Goal: Go to known website: Access a specific website the user already knows

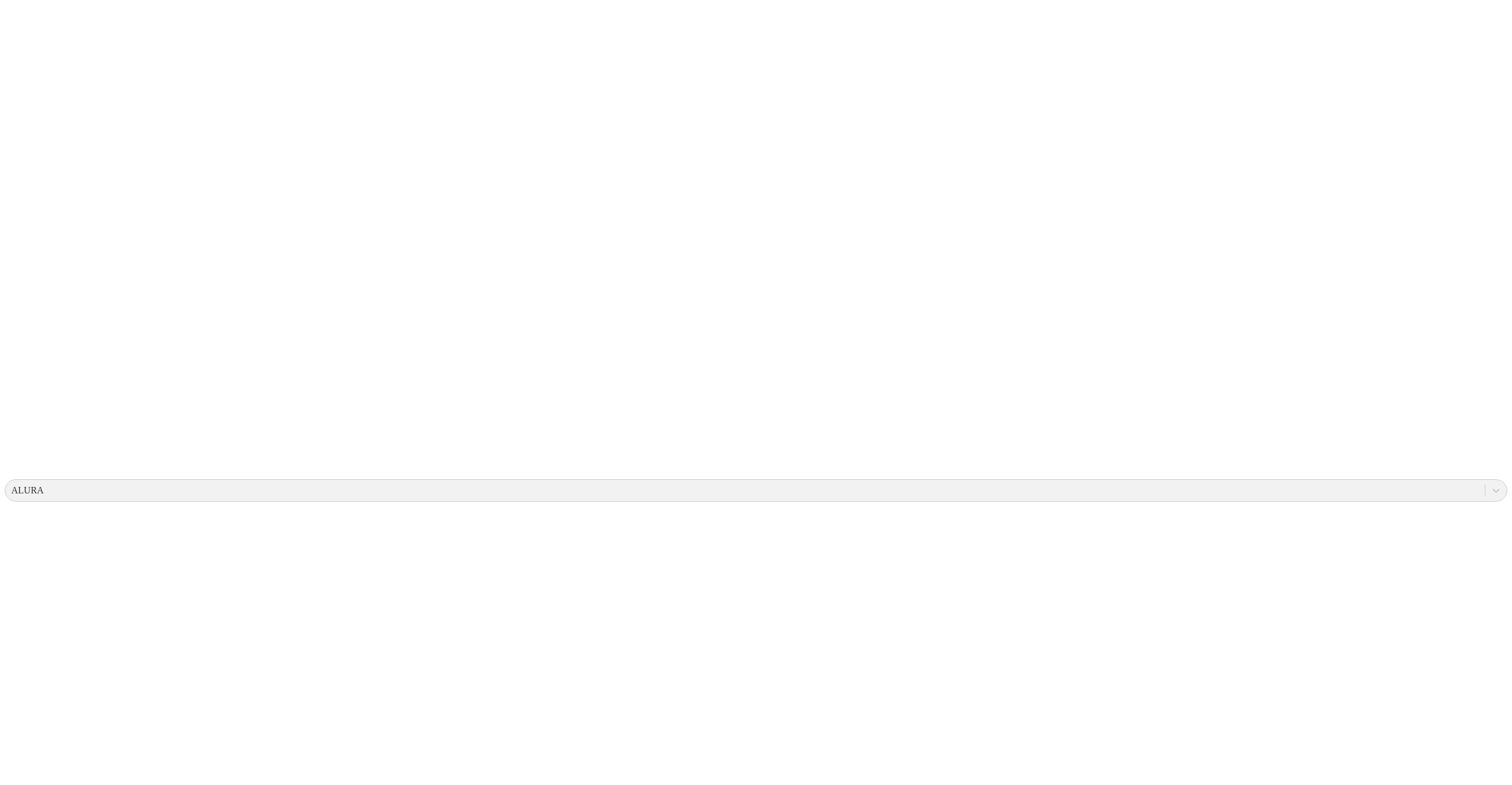
click at [28, 25] on icon at bounding box center [23, 241] width 37 height 472
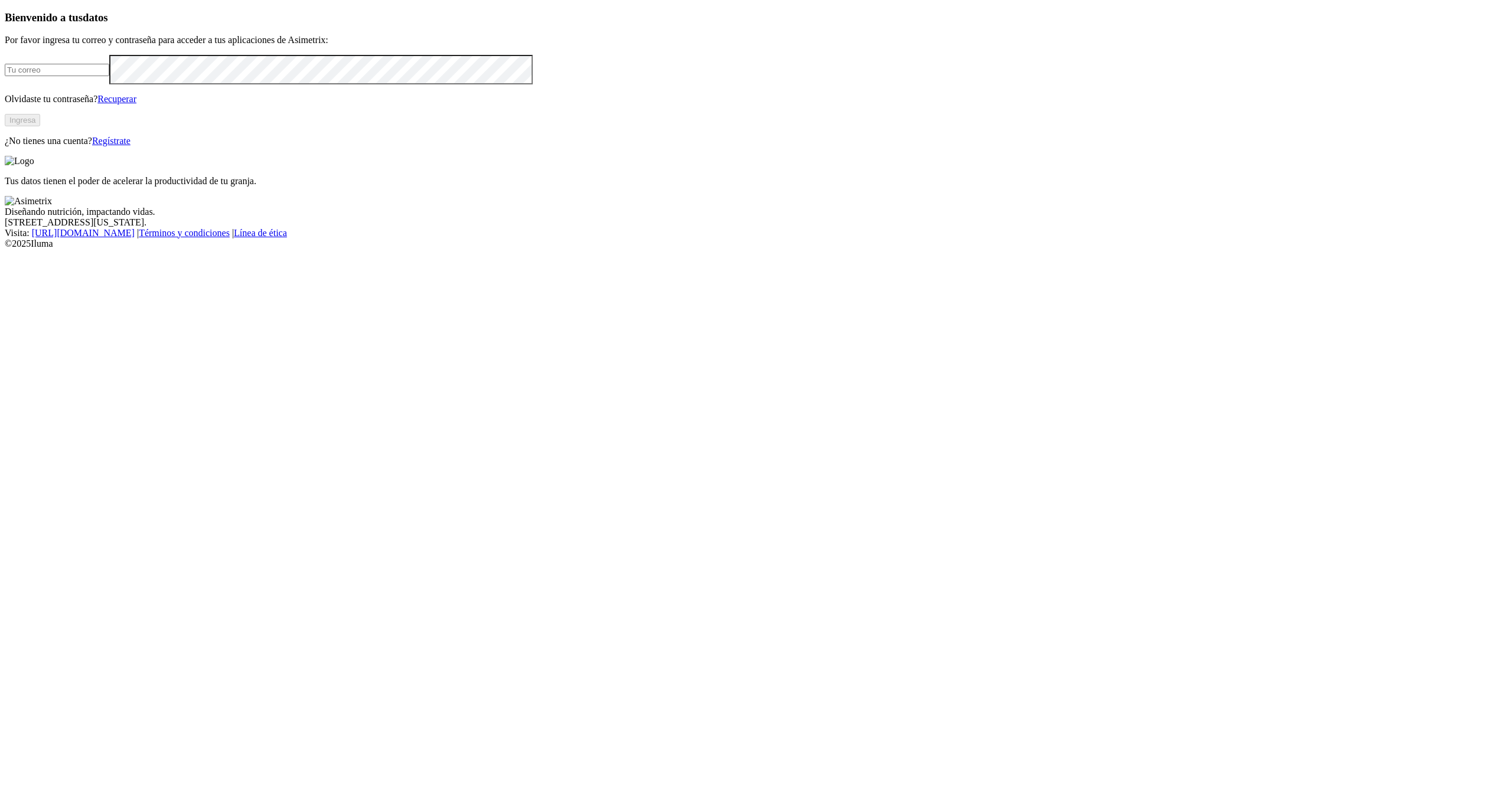
type input "[PERSON_NAME][EMAIL_ADDRESS][PERSON_NAME][DOMAIN_NAME]"
click at [40, 126] on button "Ingresa" at bounding box center [22, 120] width 35 height 12
